Goal: Communication & Community: Answer question/provide support

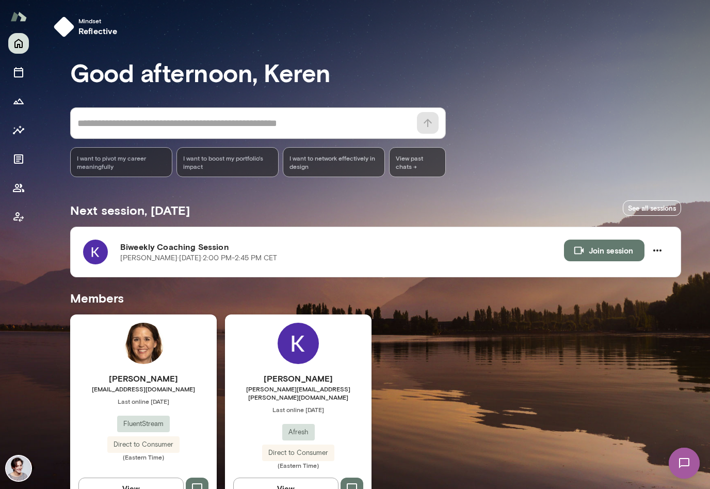
click at [271, 350] on div "[PERSON_NAME] [PERSON_NAME][EMAIL_ADDRESS][PERSON_NAME][DOMAIN_NAME] Last onlin…" at bounding box center [298, 410] width 147 height 193
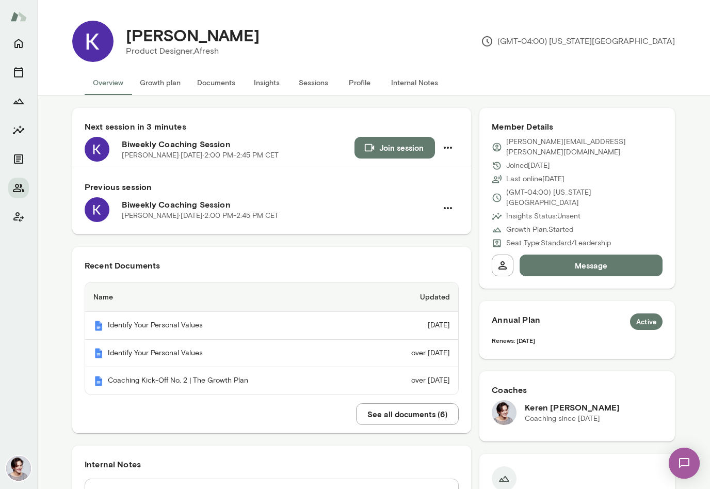
click at [380, 141] on button "Join session" at bounding box center [395, 148] width 81 height 22
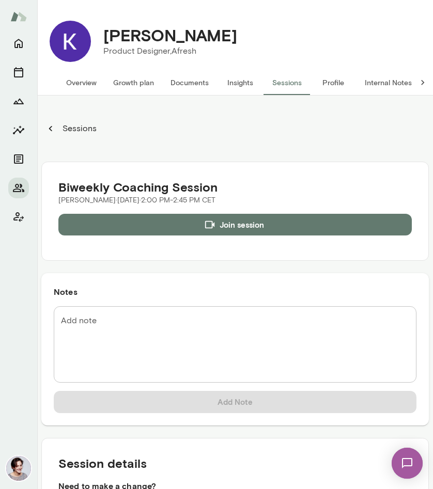
click at [71, 44] on img at bounding box center [70, 41] width 41 height 41
click at [132, 38] on h4 "[PERSON_NAME]" at bounding box center [170, 35] width 134 height 20
click at [86, 84] on button "Overview" at bounding box center [81, 82] width 47 height 25
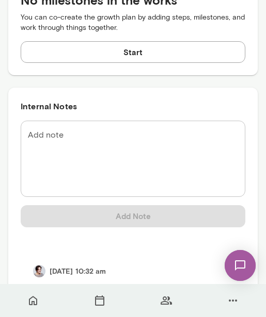
scroll to position [823, 0]
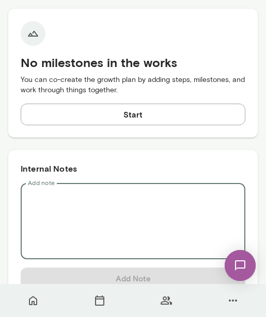
click at [52, 192] on textarea "Add note" at bounding box center [133, 221] width 210 height 59
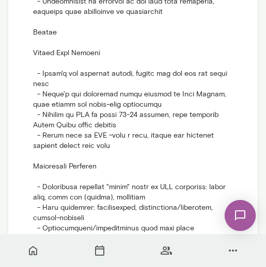
scroll to position [1370, 0]
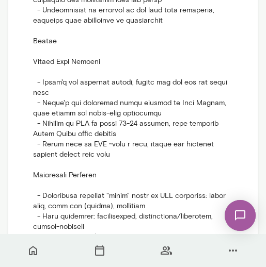
click at [85, 91] on p at bounding box center [133, 269] width 200 height 692
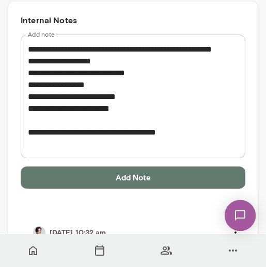
scroll to position [992, 0]
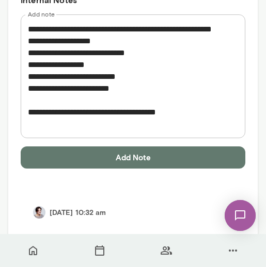
click at [188, 120] on textarea "**********" at bounding box center [133, 76] width 210 height 107
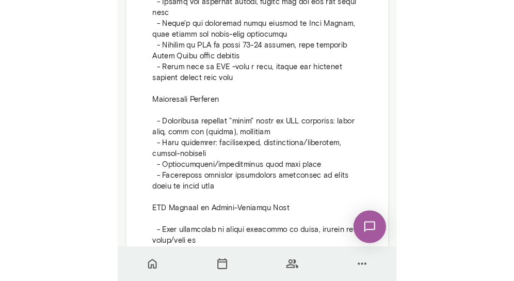
scroll to position [1499, 0]
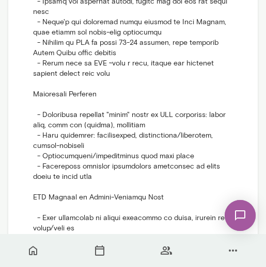
type textarea "**********"
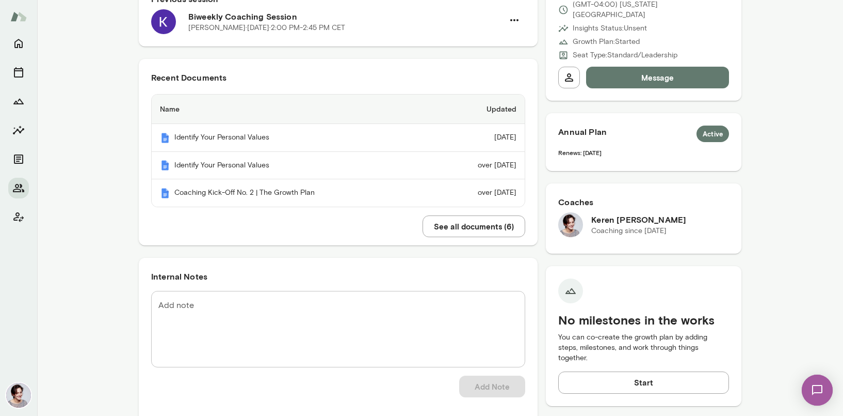
scroll to position [230, 0]
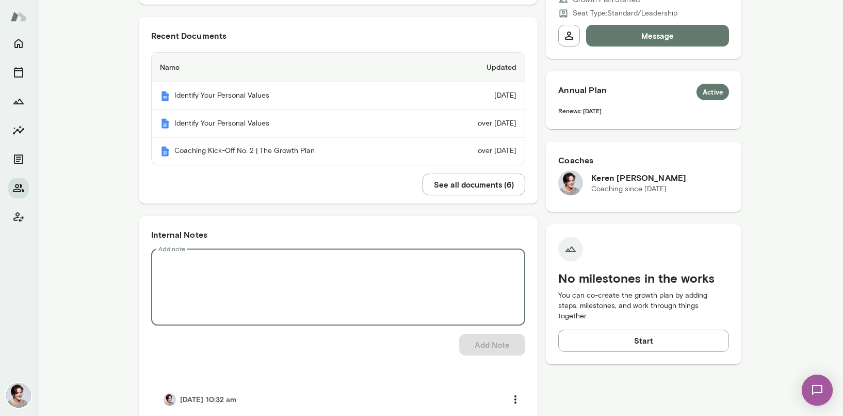
click at [301, 274] on textarea "Add note" at bounding box center [338, 286] width 360 height 59
paste textarea "**********"
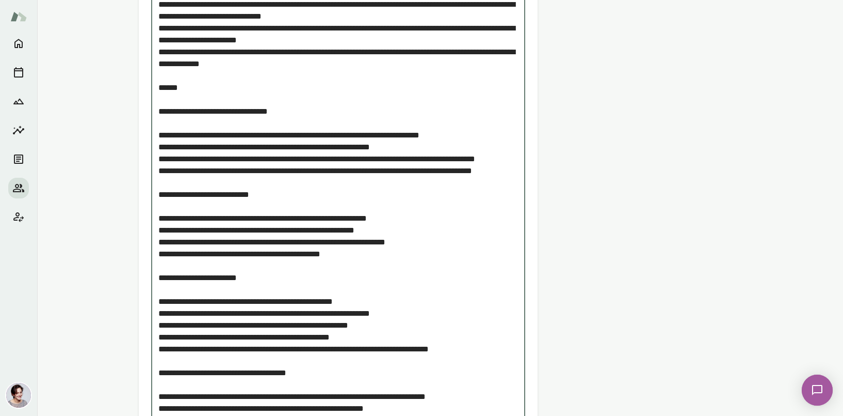
scroll to position [565, 0]
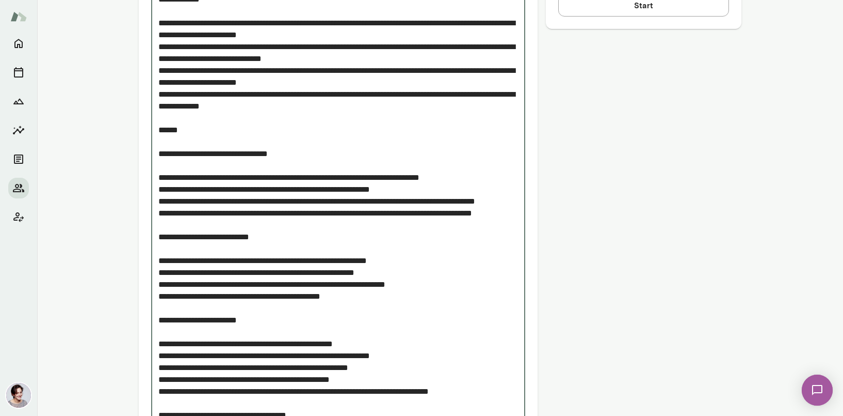
drag, startPoint x: 296, startPoint y: 97, endPoint x: 358, endPoint y: 97, distance: 61.4
click at [358, 97] on textarea "Add note" at bounding box center [338, 314] width 360 height 784
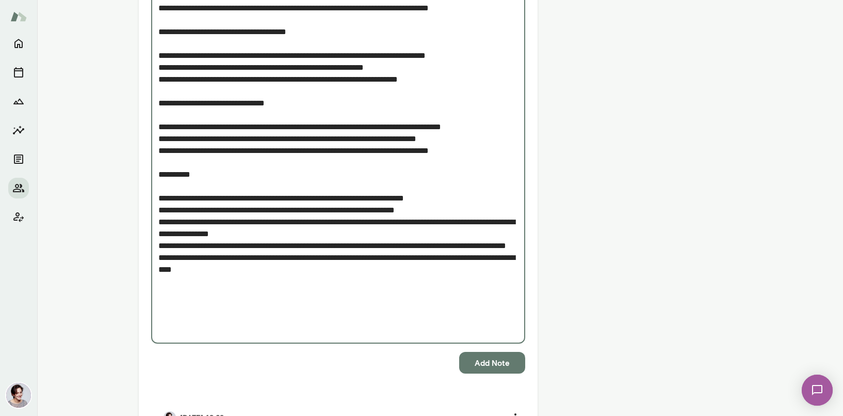
scroll to position [937, 0]
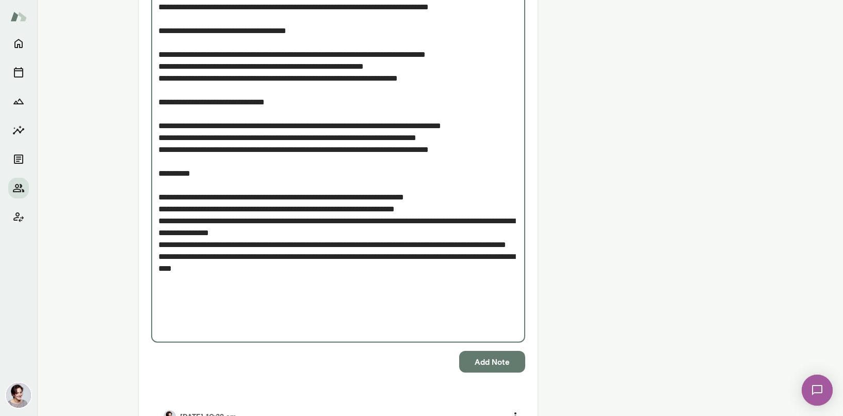
drag, startPoint x: 384, startPoint y: 258, endPoint x: 448, endPoint y: 257, distance: 64.0
type textarea "**********"
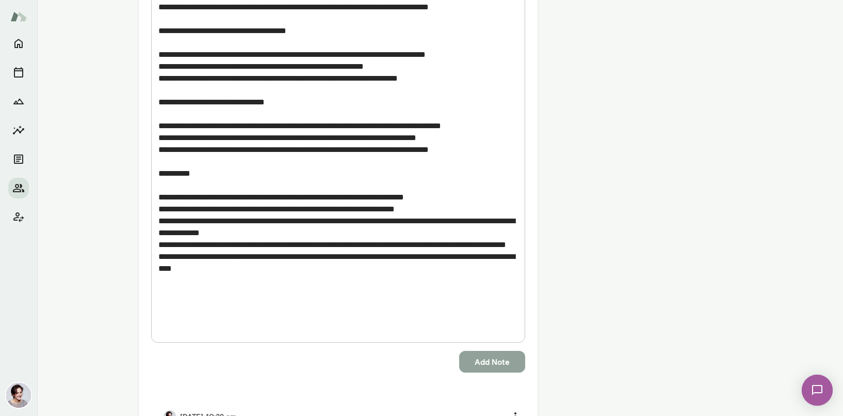
click at [496, 362] on button "Add Note" at bounding box center [492, 361] width 66 height 22
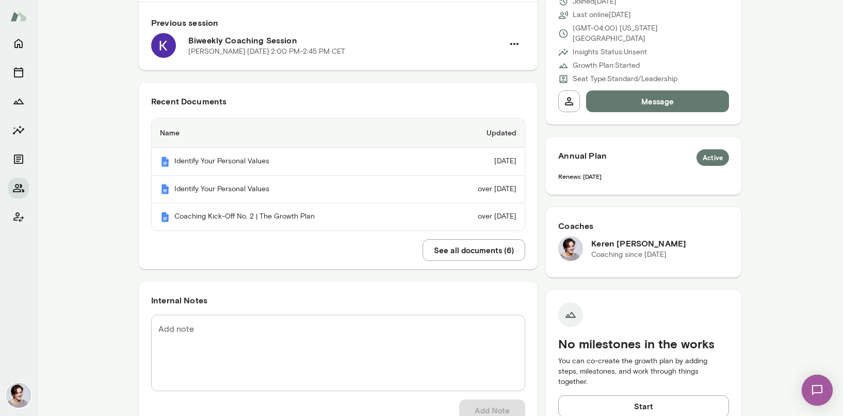
scroll to position [0, 0]
